Goal: Task Accomplishment & Management: Use online tool/utility

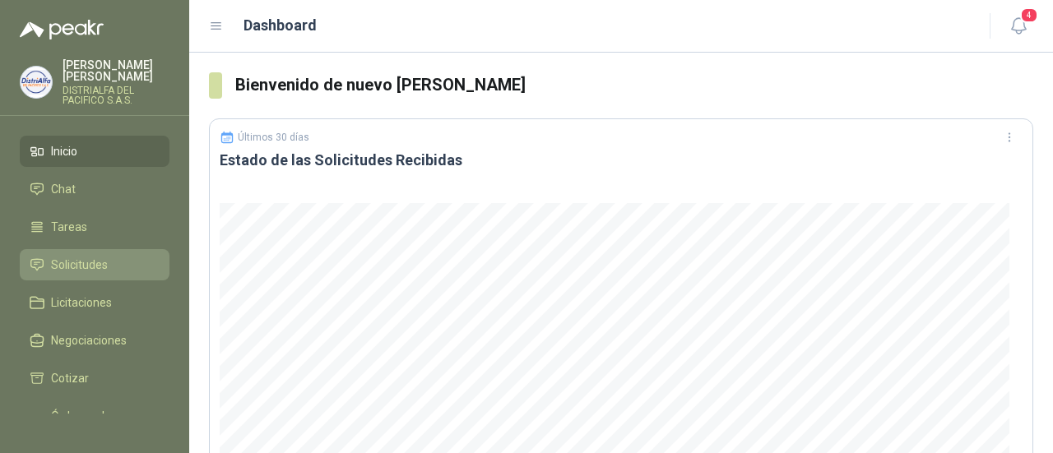
click at [100, 259] on span "Solicitudes" at bounding box center [79, 265] width 57 height 18
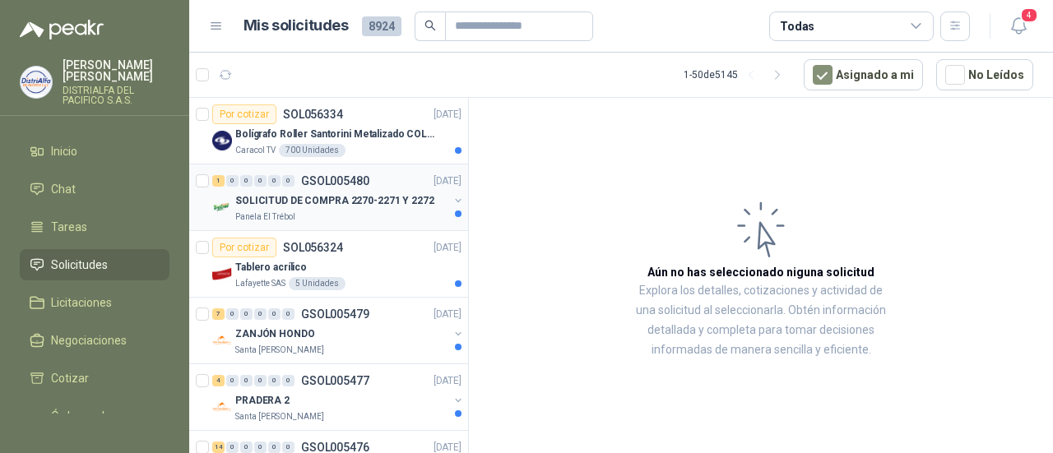
click at [349, 207] on div "SOLICITUD DE COMPRA 2270-2271 Y 2272" at bounding box center [341, 201] width 213 height 20
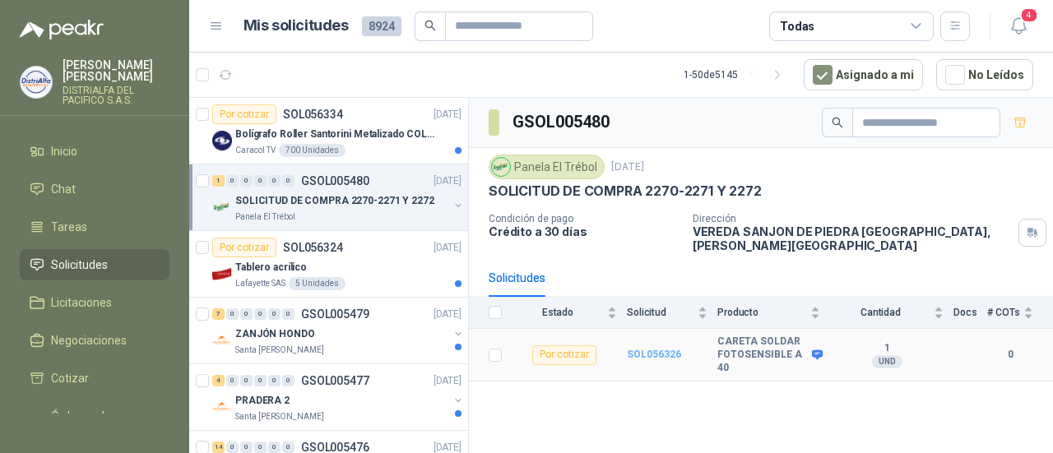
click at [662, 349] on b "SOL056326" at bounding box center [654, 355] width 54 height 12
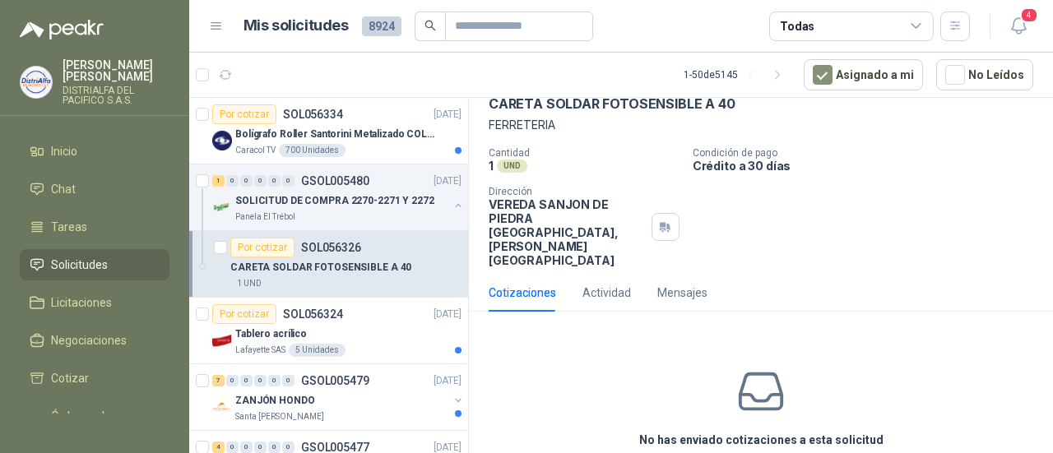
scroll to position [130, 0]
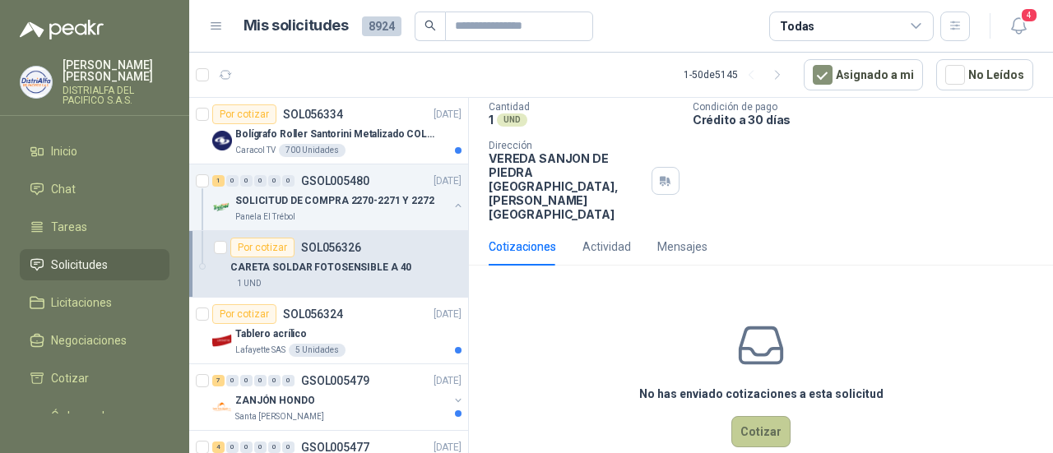
click at [746, 416] on button "Cotizar" at bounding box center [760, 431] width 59 height 31
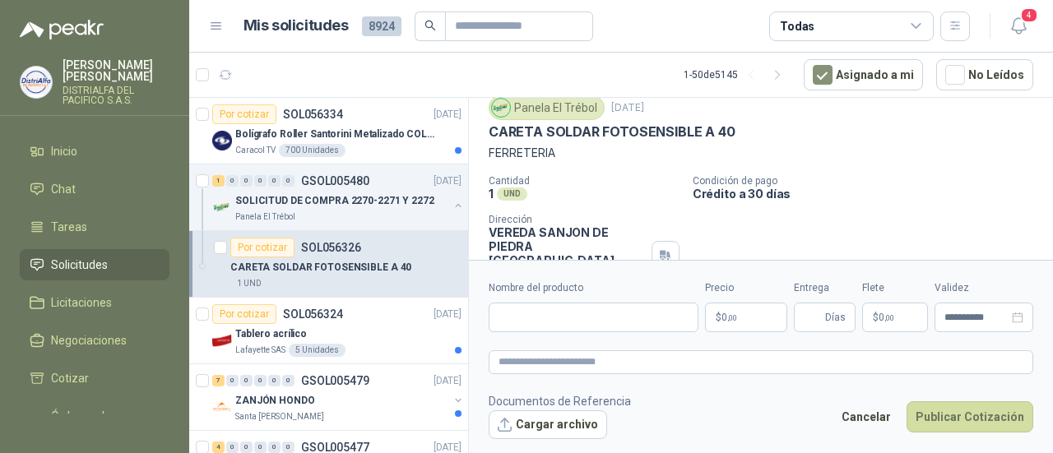
scroll to position [0, 0]
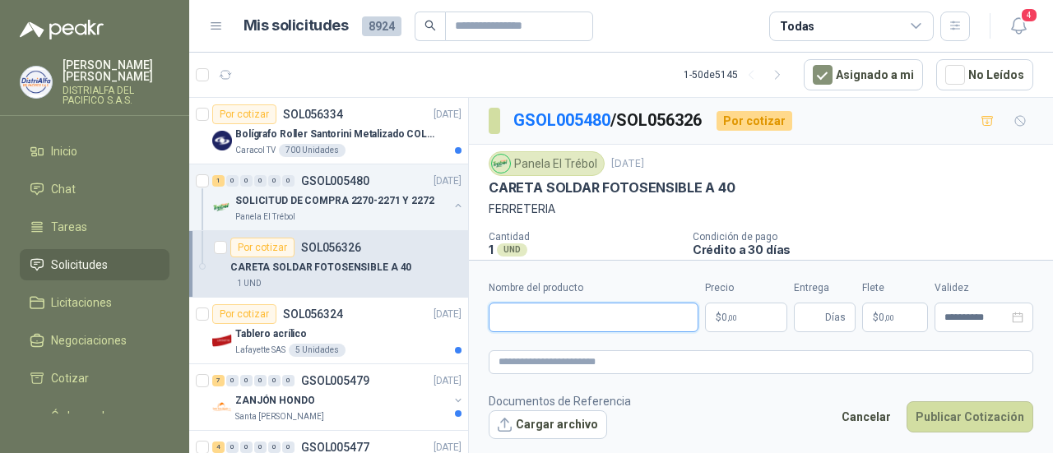
click at [601, 318] on input "Nombre del producto" at bounding box center [594, 318] width 210 height 30
click at [331, 418] on div "Santa [PERSON_NAME]" at bounding box center [341, 417] width 213 height 13
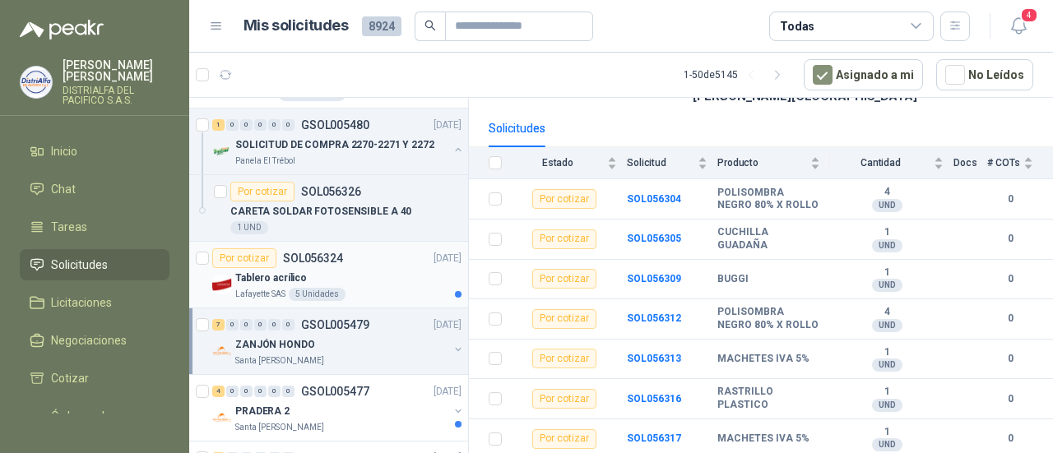
scroll to position [165, 0]
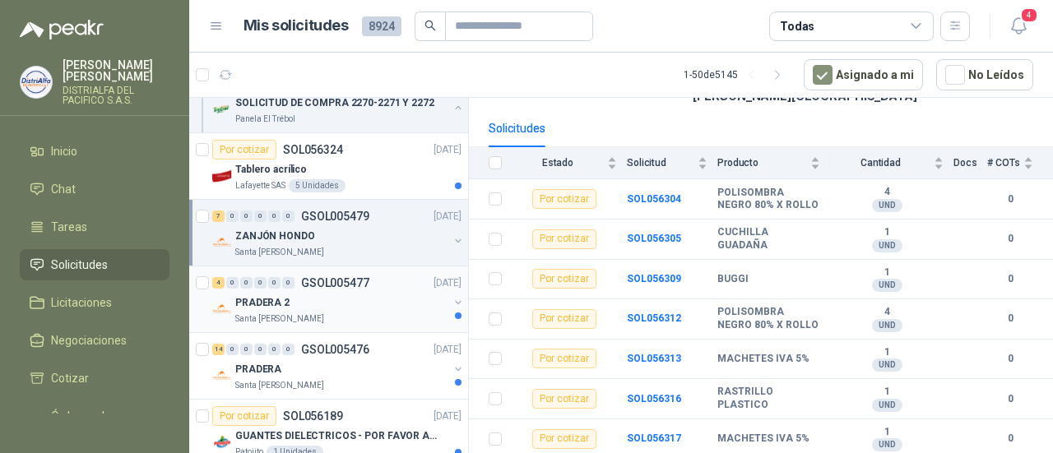
click at [350, 297] on div "PRADERA 2" at bounding box center [341, 303] width 213 height 20
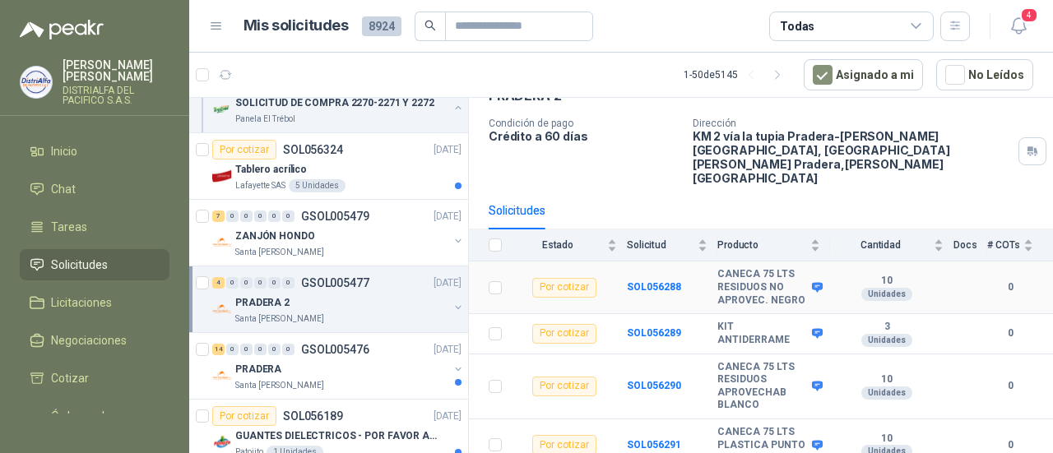
scroll to position [104, 0]
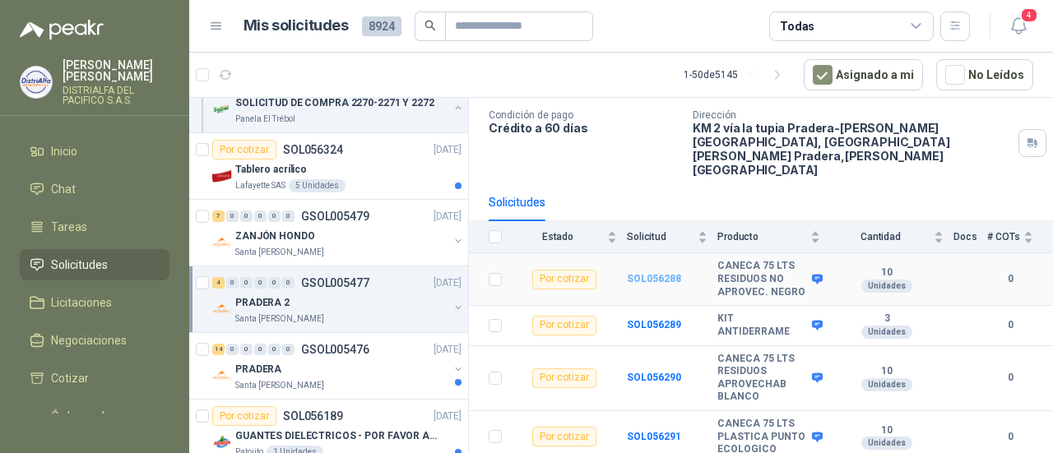
click at [656, 273] on b "SOL056288" at bounding box center [654, 279] width 54 height 12
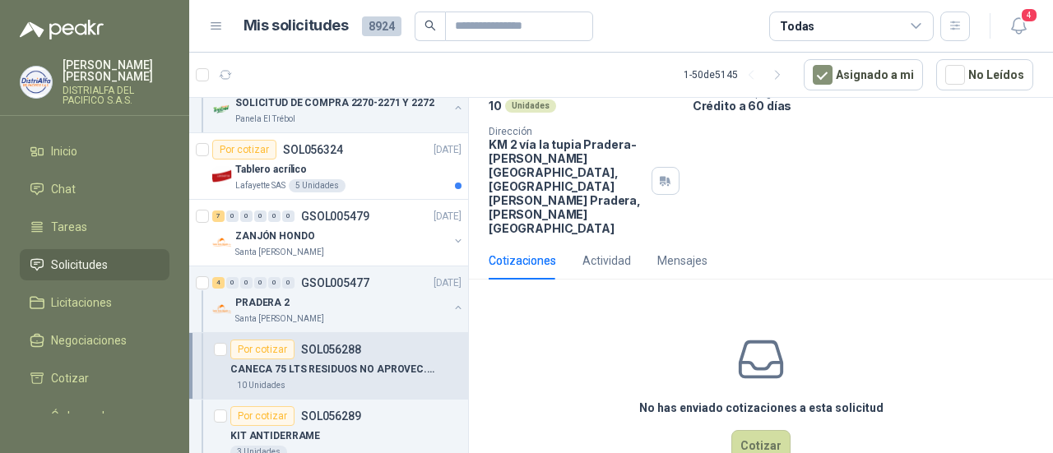
scroll to position [44, 0]
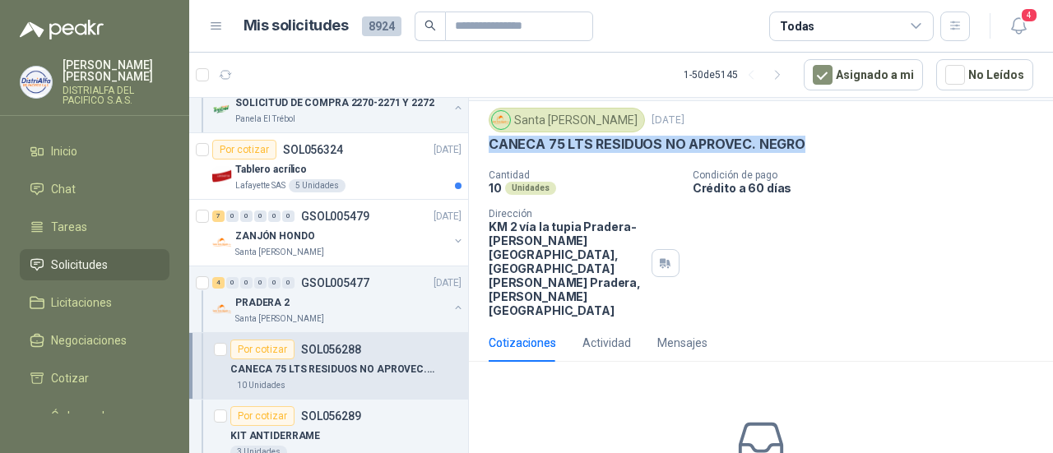
drag, startPoint x: 490, startPoint y: 144, endPoint x: 798, endPoint y: 142, distance: 307.7
click at [798, 142] on p "CANECA 75 LTS RESIDUOS NO APROVEC. NEGRO" at bounding box center [647, 144] width 317 height 17
copy p "CANECA 75 LTS RESIDUOS NO APROVEC. NEGRO"
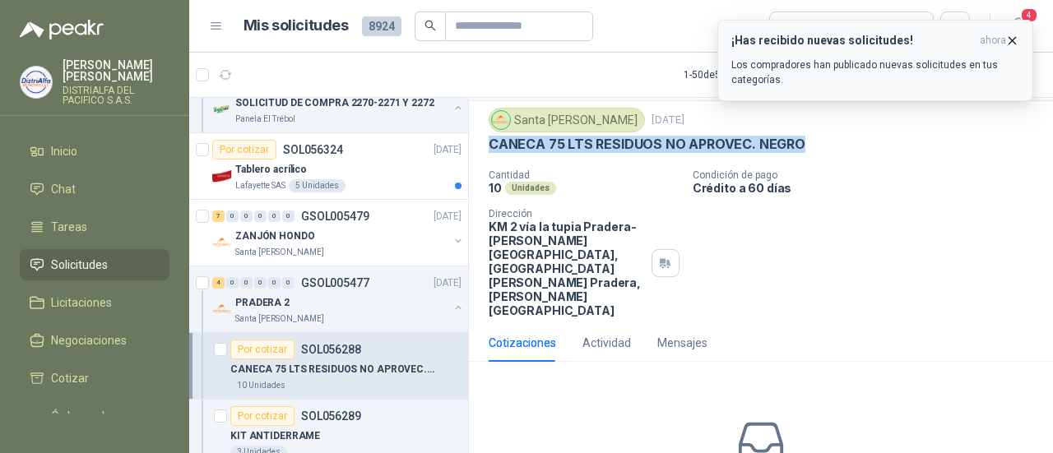
click at [1014, 35] on icon "button" at bounding box center [1012, 41] width 14 height 14
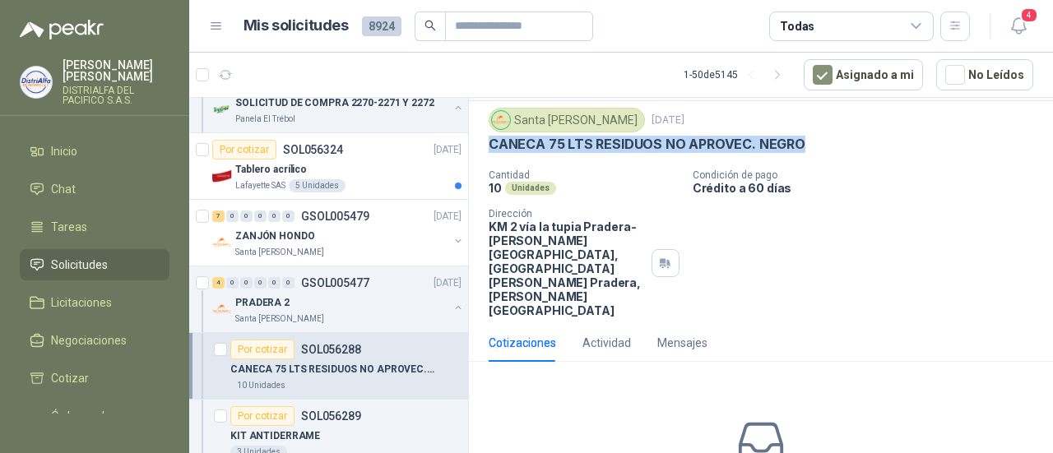
scroll to position [0, 0]
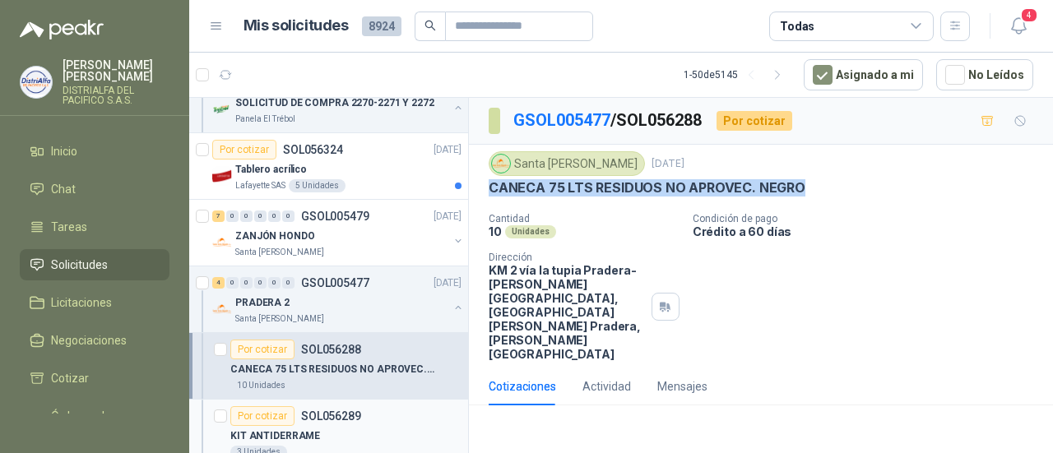
click at [372, 412] on div "Por cotizar SOL056289" at bounding box center [345, 416] width 231 height 20
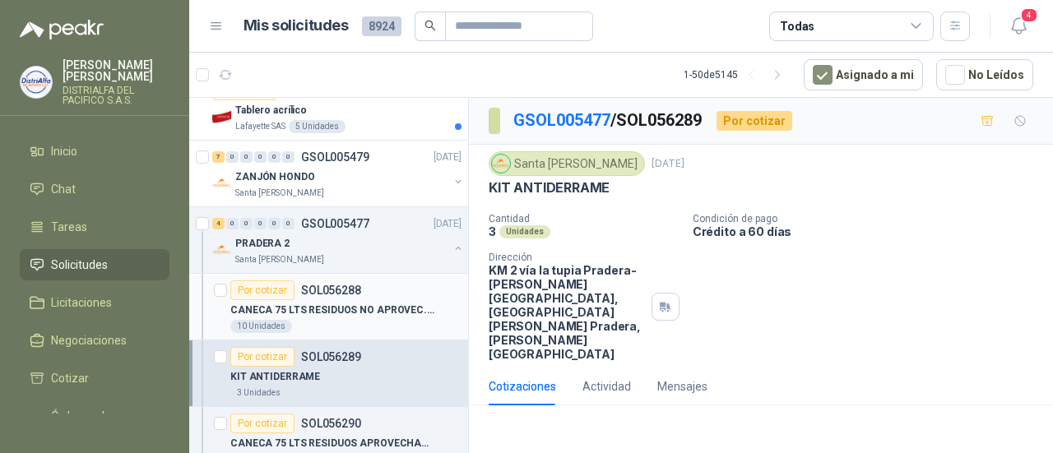
scroll to position [247, 0]
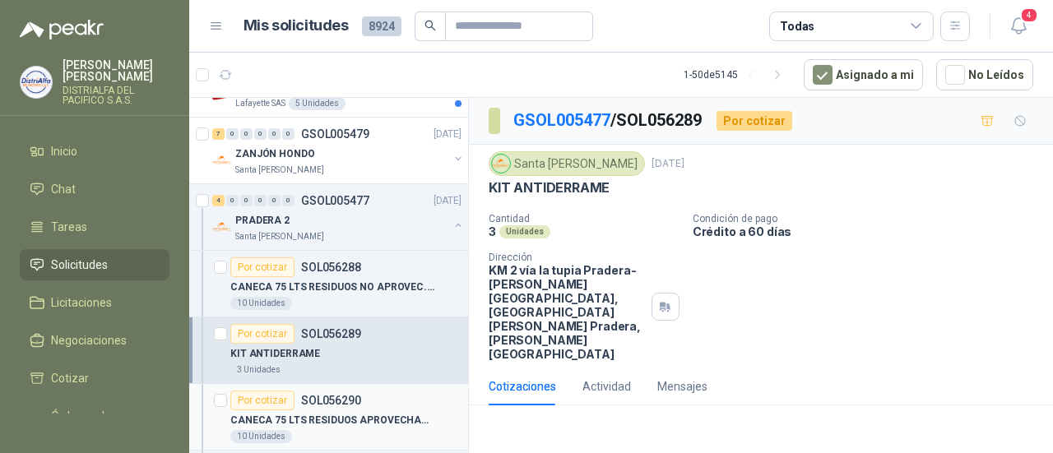
click at [344, 400] on p "SOL056290" at bounding box center [331, 401] width 60 height 12
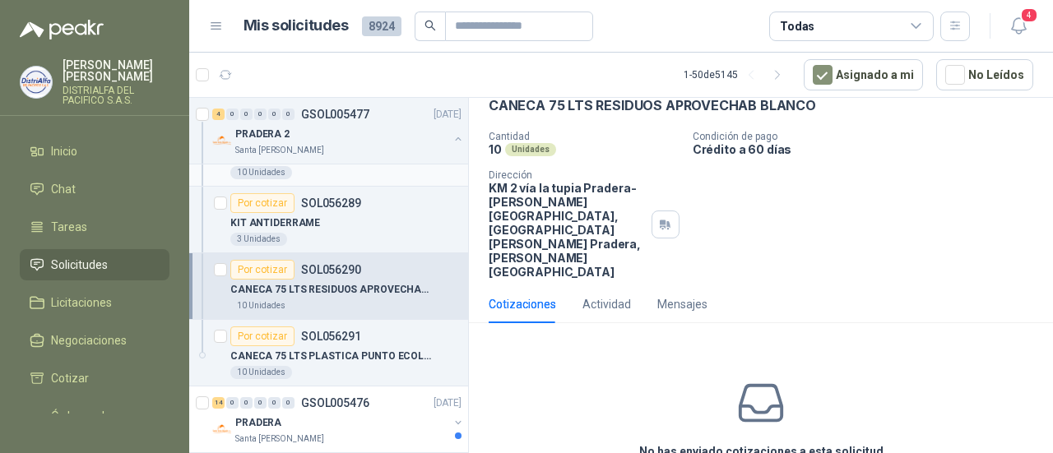
scroll to position [411, 0]
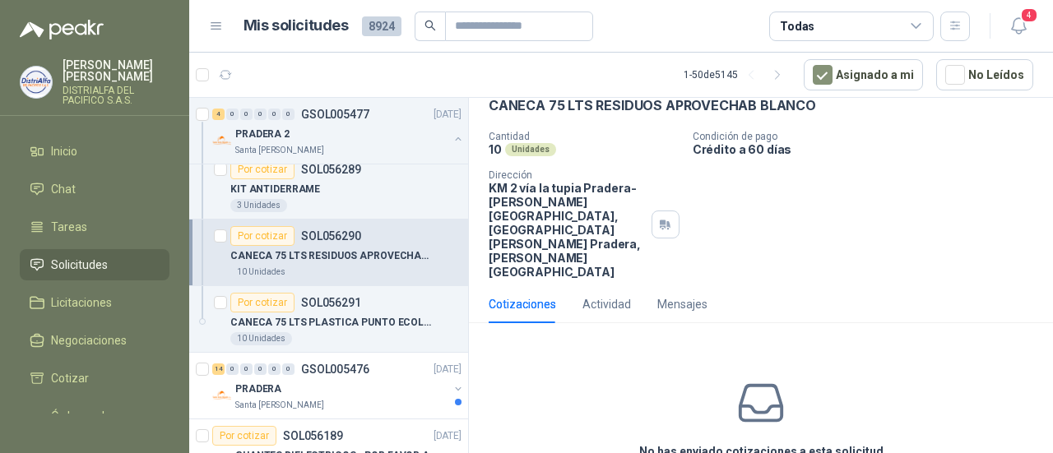
click at [392, 297] on div "Por cotizar SOL056291" at bounding box center [345, 303] width 231 height 20
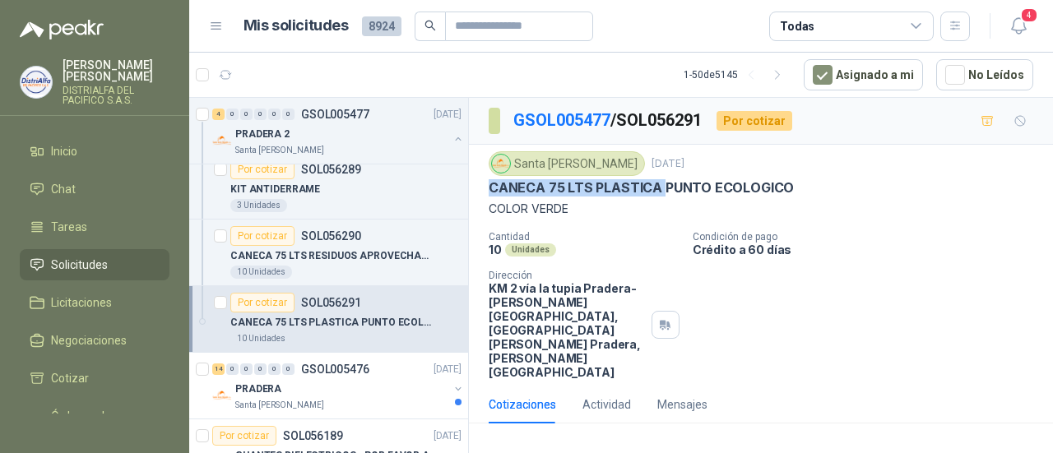
drag, startPoint x: 490, startPoint y: 190, endPoint x: 658, endPoint y: 182, distance: 168.0
click at [658, 182] on p "CANECA 75 LTS PLASTICA PUNTO ECOLOGICO" at bounding box center [641, 187] width 305 height 17
copy p "CANECA 75 LTS PLASTICA"
click at [326, 379] on div "PRADERA" at bounding box center [341, 389] width 213 height 20
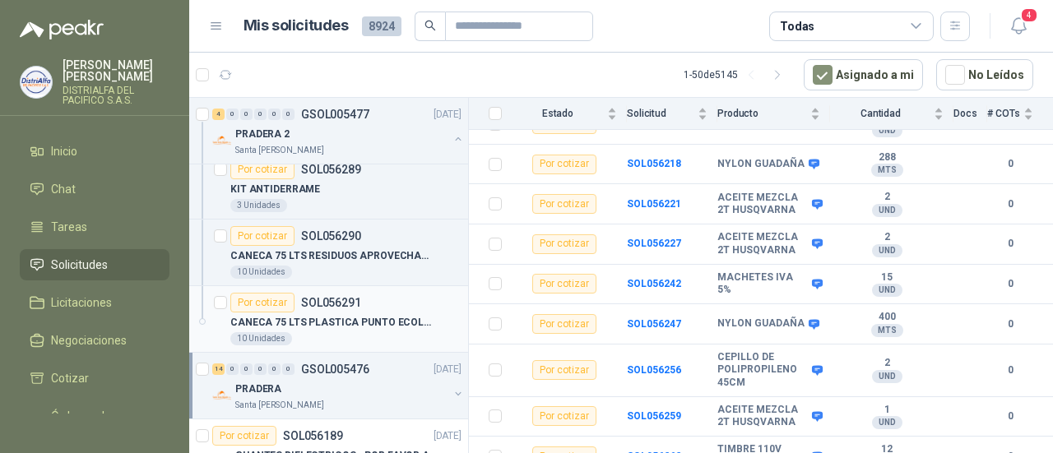
scroll to position [494, 0]
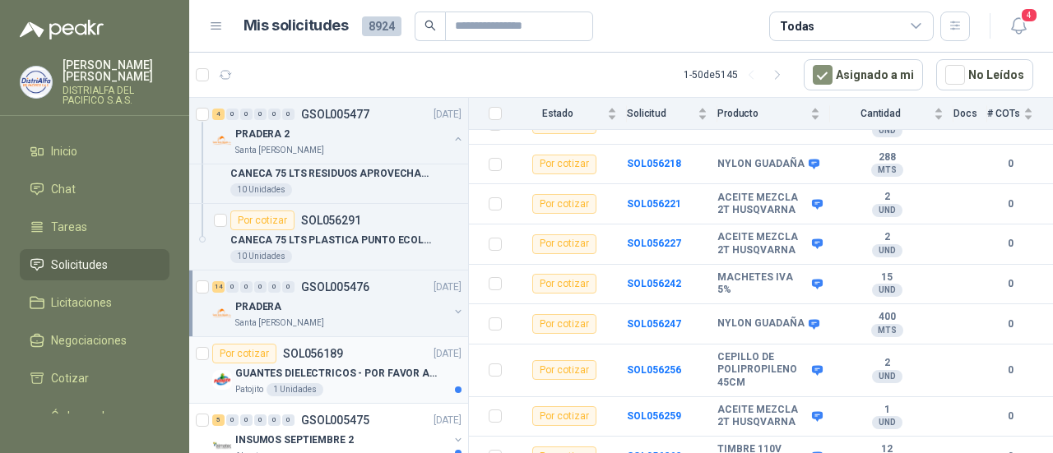
click at [369, 372] on p "GUANTES DIELECTRICOS - POR FAVOR ADJUNTAR SU FICHA TECNICA" at bounding box center [337, 374] width 205 height 16
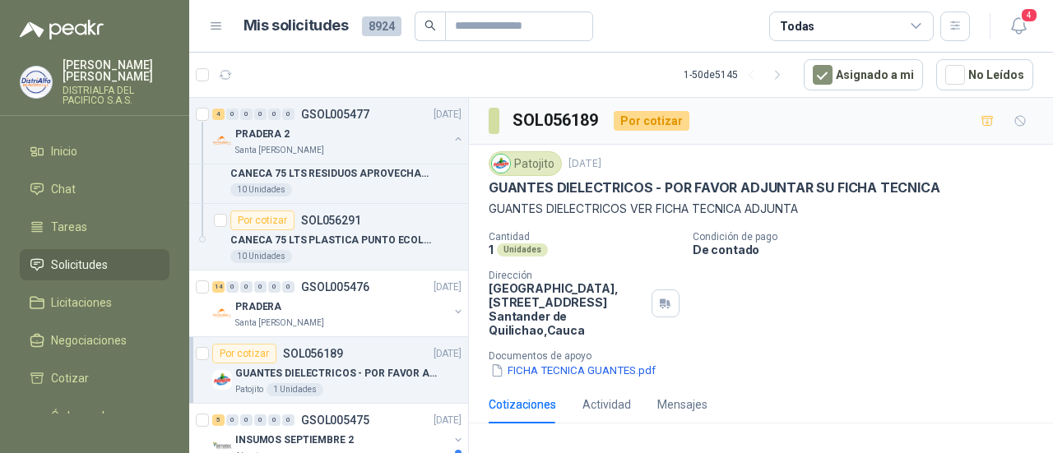
scroll to position [82, 0]
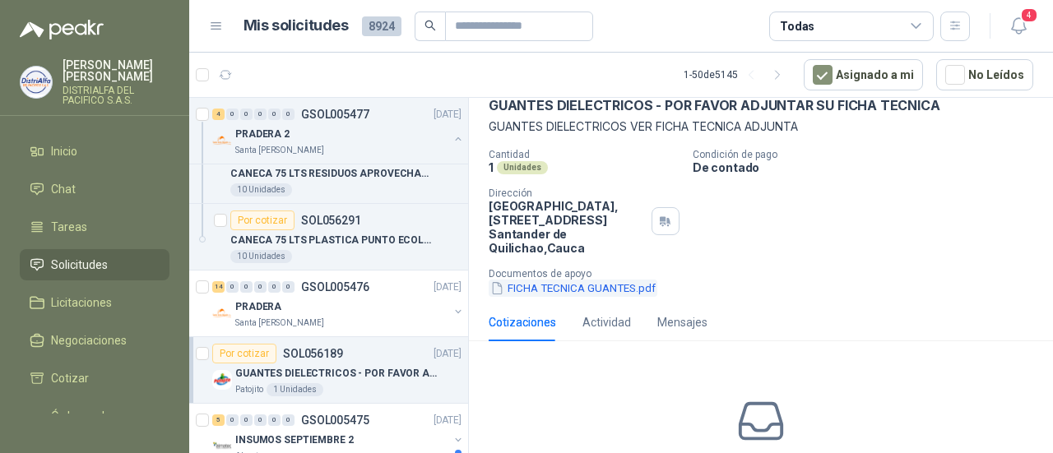
click at [619, 288] on button "FICHA TECNICA GUANTES.pdf" at bounding box center [573, 288] width 169 height 17
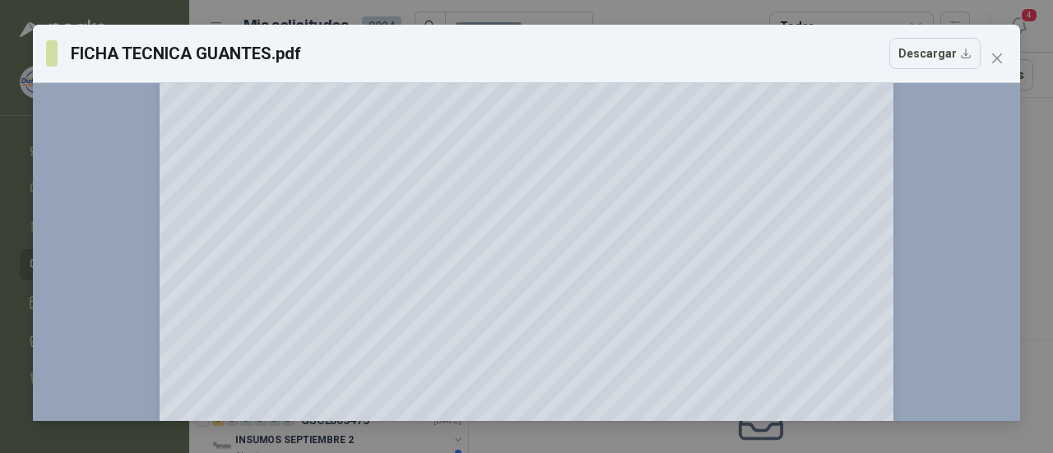
scroll to position [1777, 0]
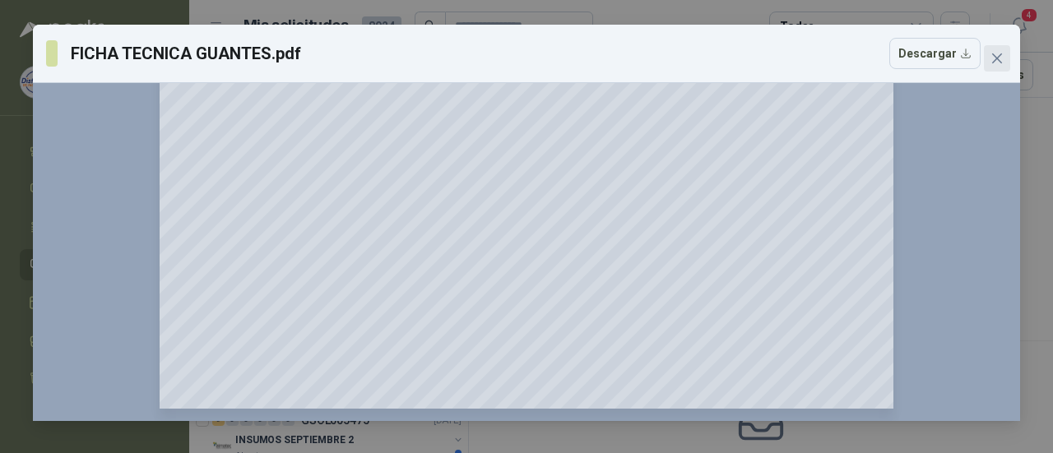
click at [999, 65] on button "Close" at bounding box center [997, 58] width 26 height 26
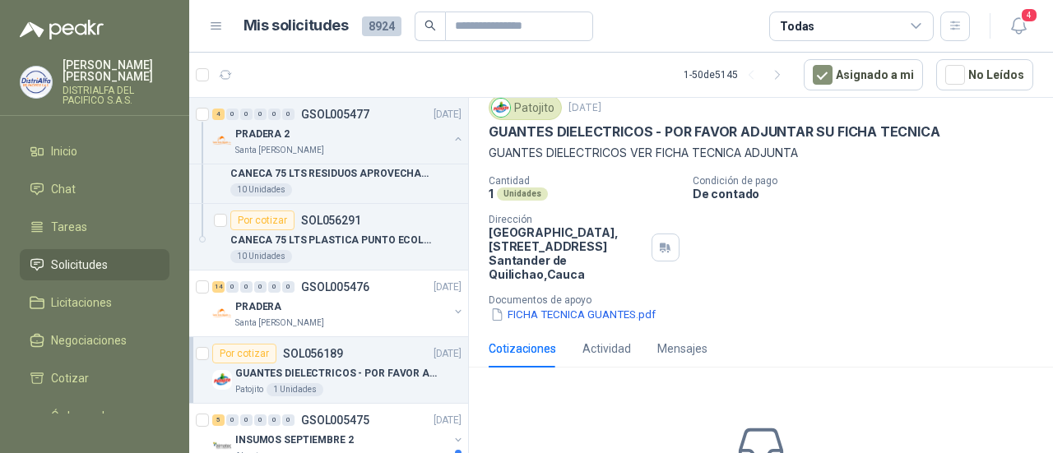
scroll to position [82, 0]
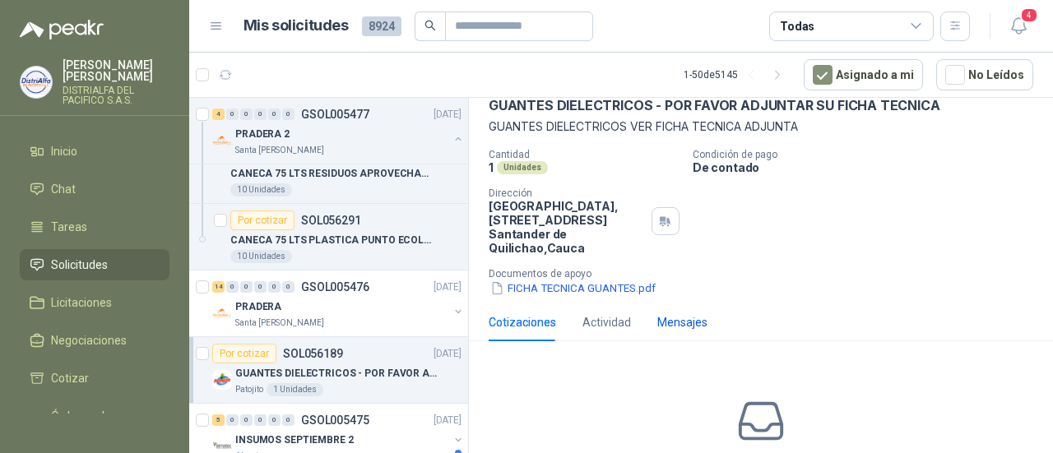
click at [672, 314] on div "Mensajes" at bounding box center [682, 322] width 50 height 18
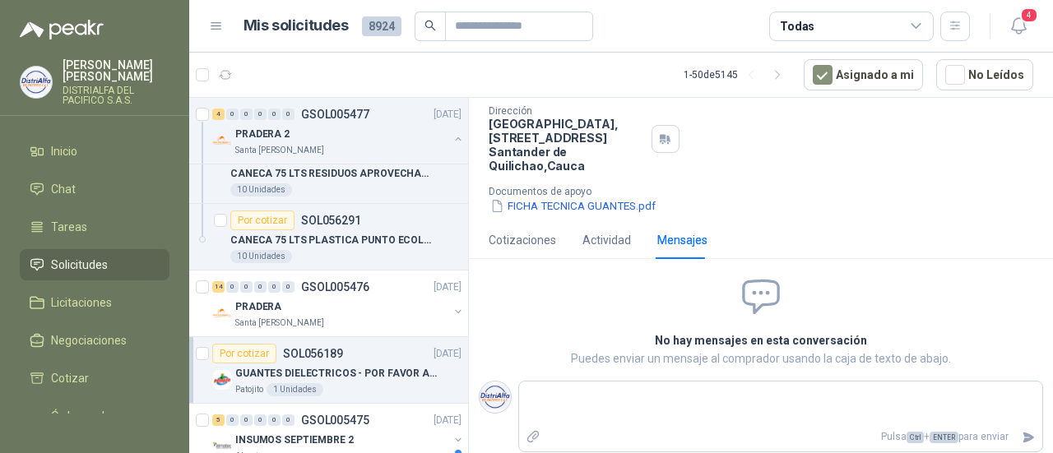
scroll to position [166, 0]
click at [627, 394] on textarea at bounding box center [780, 402] width 523 height 38
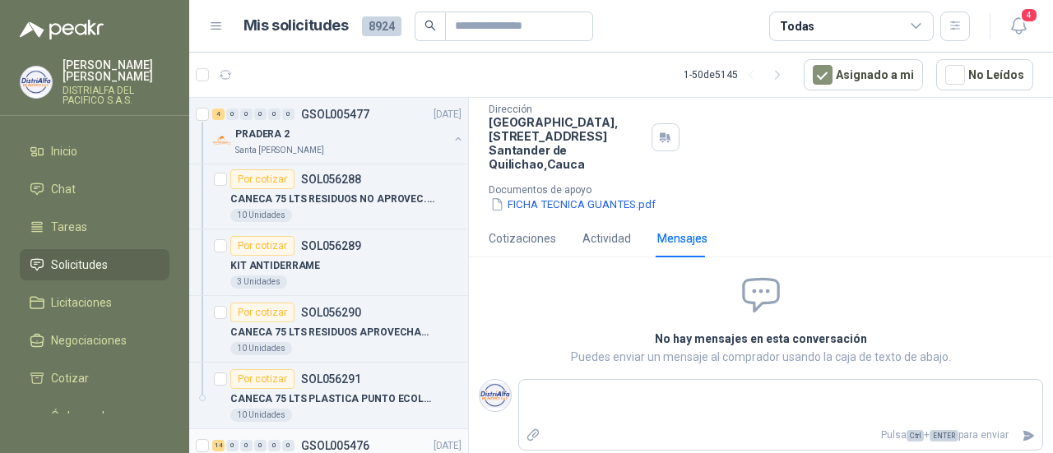
scroll to position [329, 0]
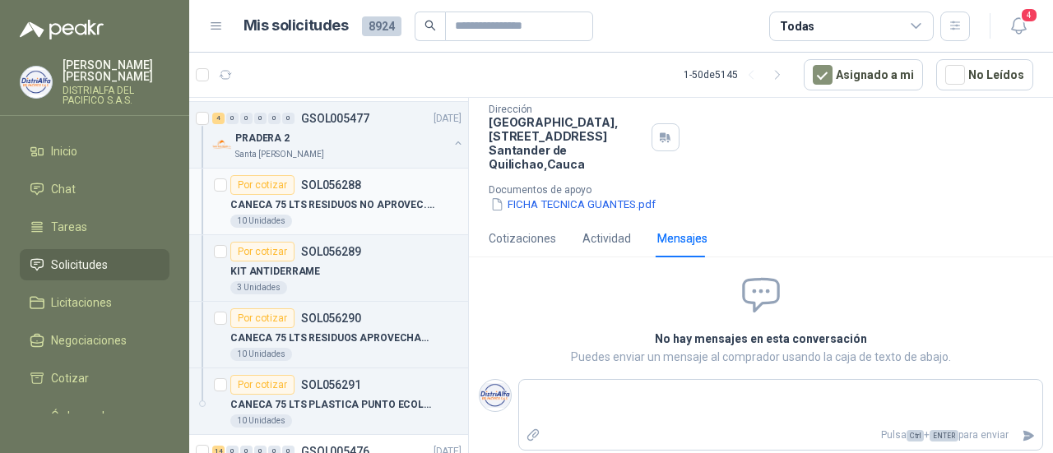
click at [375, 215] on div "10 Unidades" at bounding box center [345, 221] width 231 height 13
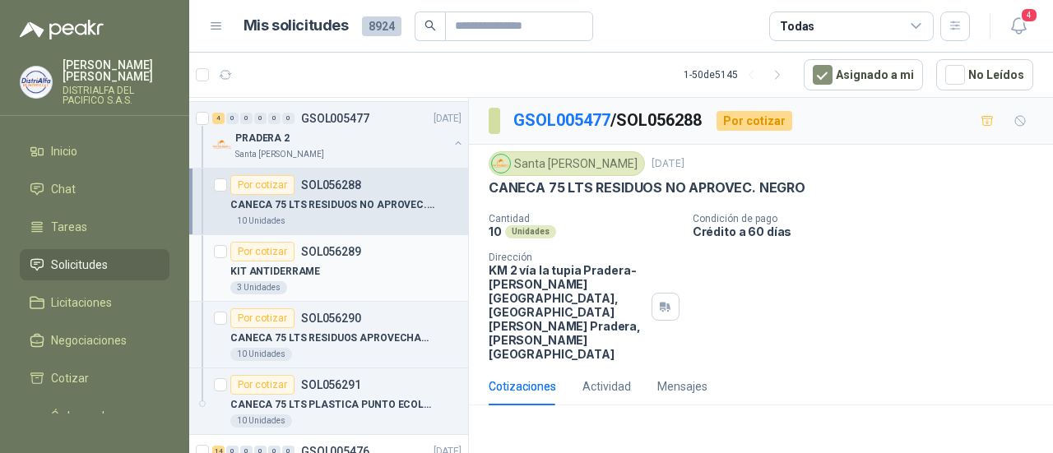
click at [381, 262] on div "KIT ANTIDERRAME" at bounding box center [345, 272] width 231 height 20
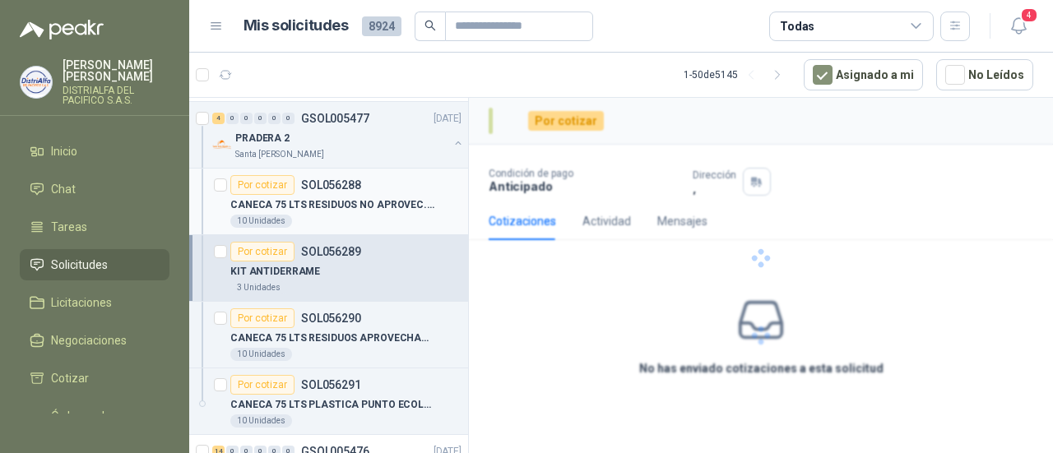
click at [399, 206] on p "CANECA 75 LTS RESIDUOS NO APROVEC. NEGRO" at bounding box center [332, 205] width 205 height 16
